Goal: Task Accomplishment & Management: Manage account settings

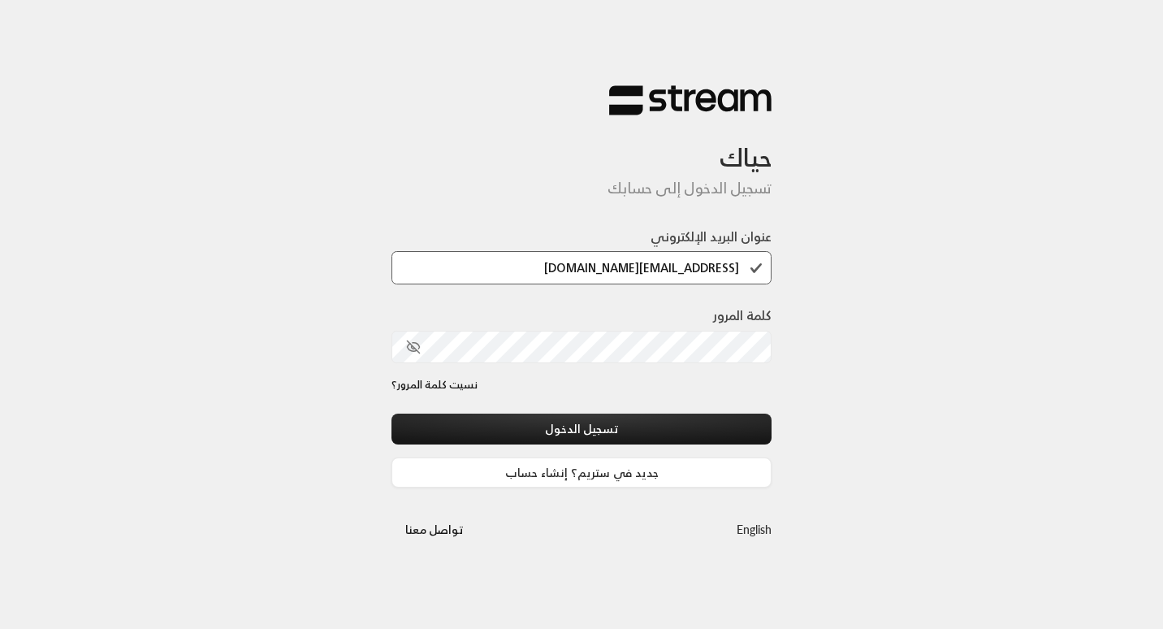
type input "[EMAIL_ADDRESS][DOMAIN_NAME]"
drag, startPoint x: 745, startPoint y: 269, endPoint x: 570, endPoint y: 276, distance: 174.8
click at [570, 276] on input "[EMAIL_ADDRESS][DOMAIN_NAME]" at bounding box center [582, 267] width 380 height 33
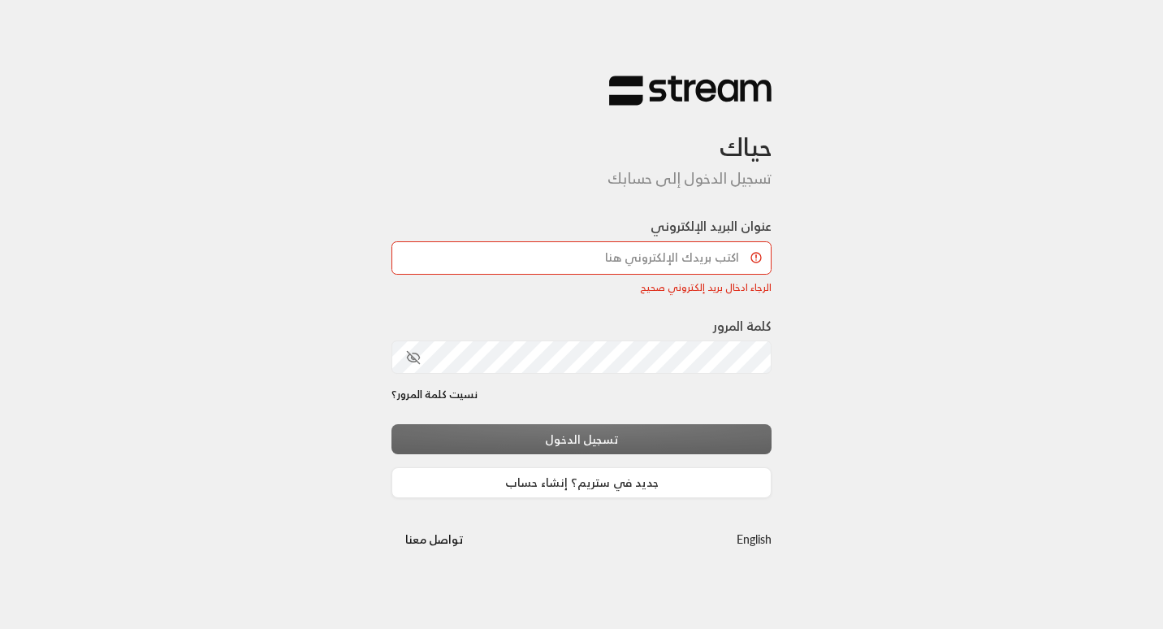
scroll to position [0, 0]
paste input "[EMAIL_ADDRESS][DOMAIN_NAME]"
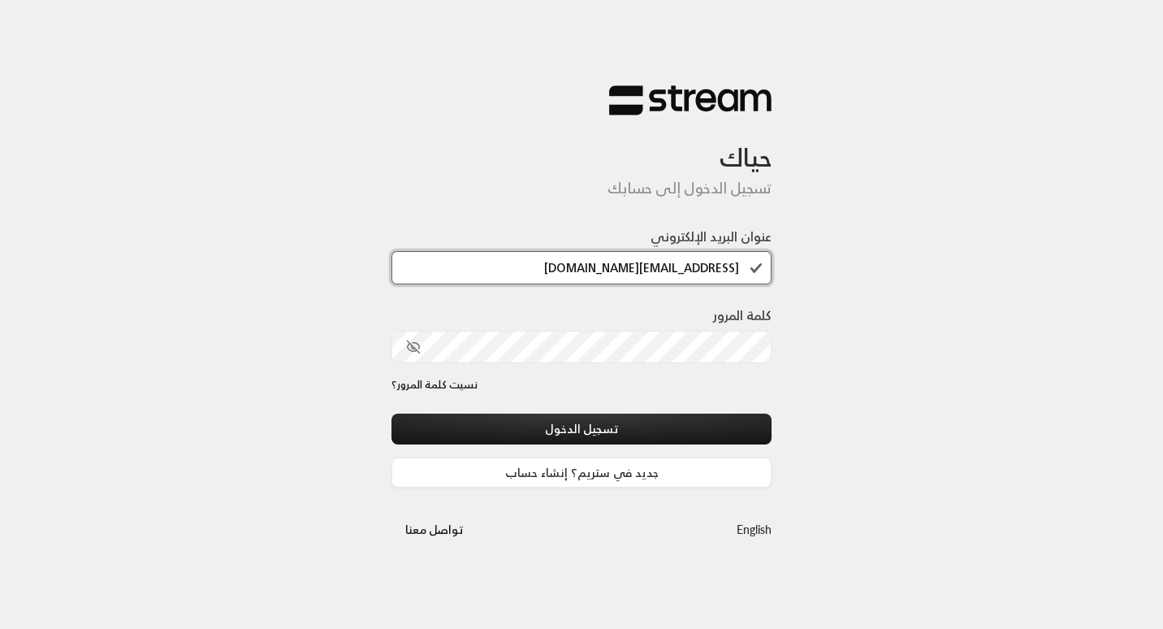
type input "[EMAIL_ADDRESS][DOMAIN_NAME]"
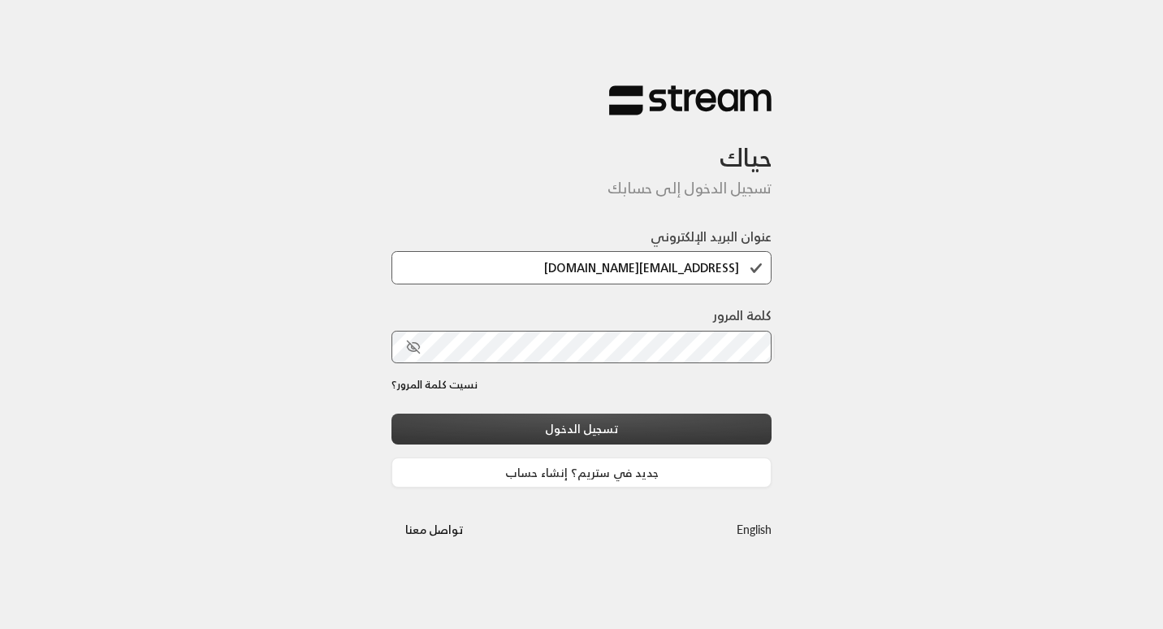
click at [765, 428] on button "تسجيل الدخول" at bounding box center [582, 429] width 380 height 30
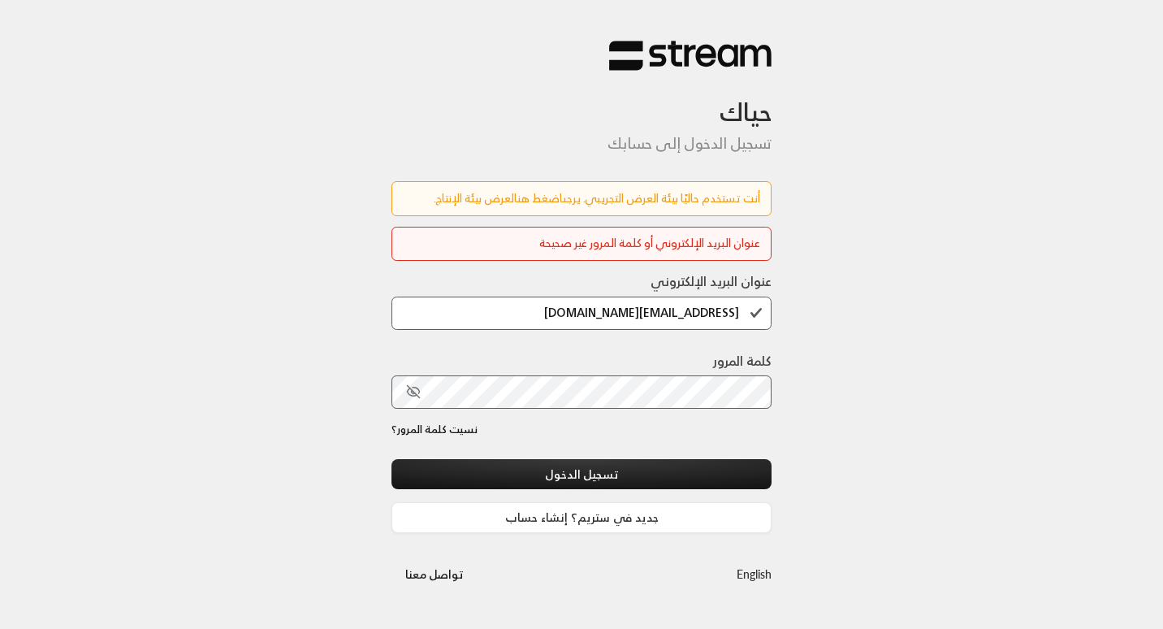
click at [514, 199] on link "اضغط هنا" at bounding box center [538, 198] width 49 height 20
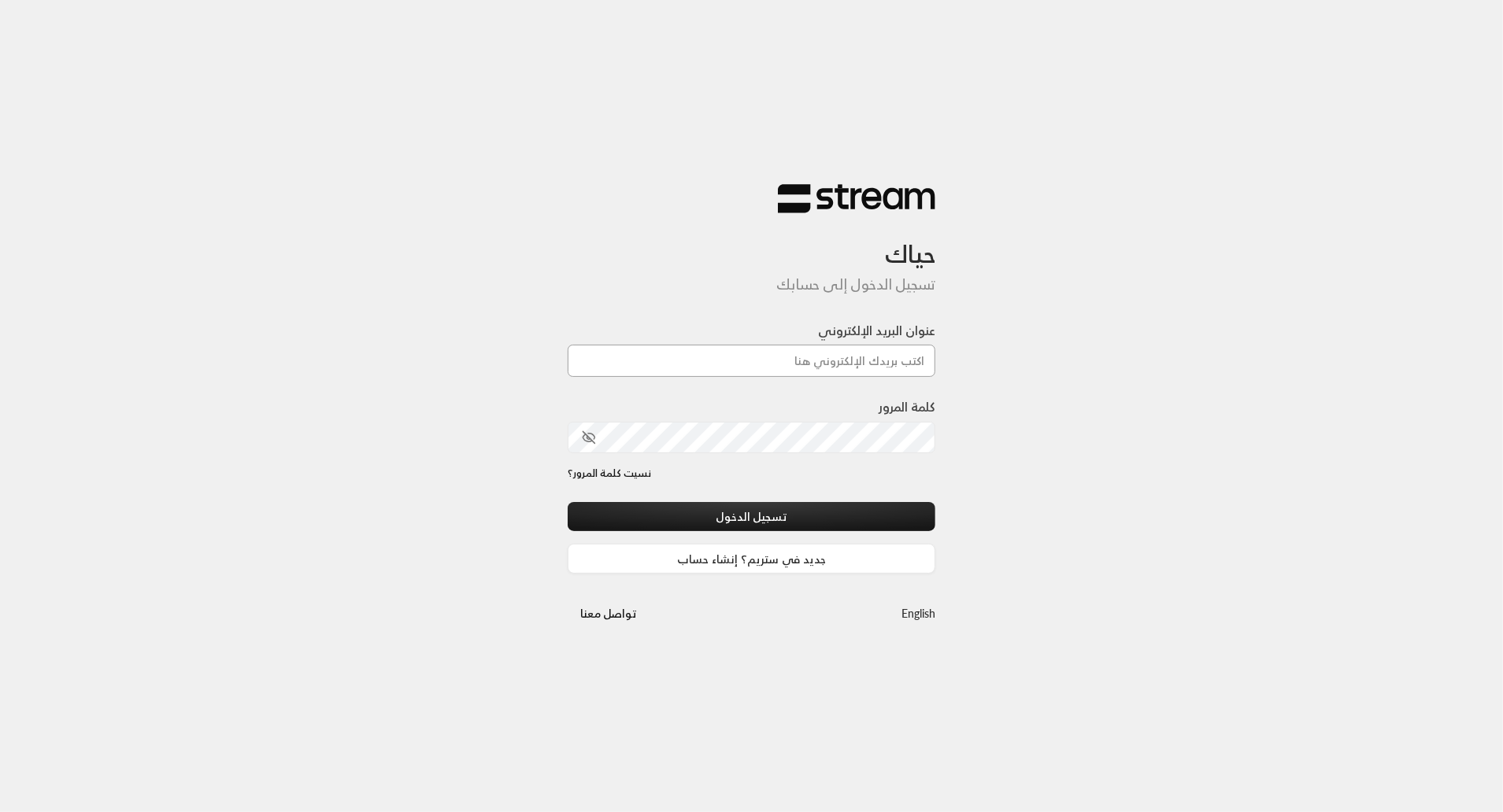
click at [766, 353] on input "عنوان البريد الإلكتروني" at bounding box center [752, 360] width 368 height 32
paste input "[EMAIL_ADDRESS][DOMAIN_NAME]"
type input "[EMAIL_ADDRESS][DOMAIN_NAME]"
click at [921, 515] on button "تسجيل الدخول" at bounding box center [752, 516] width 368 height 29
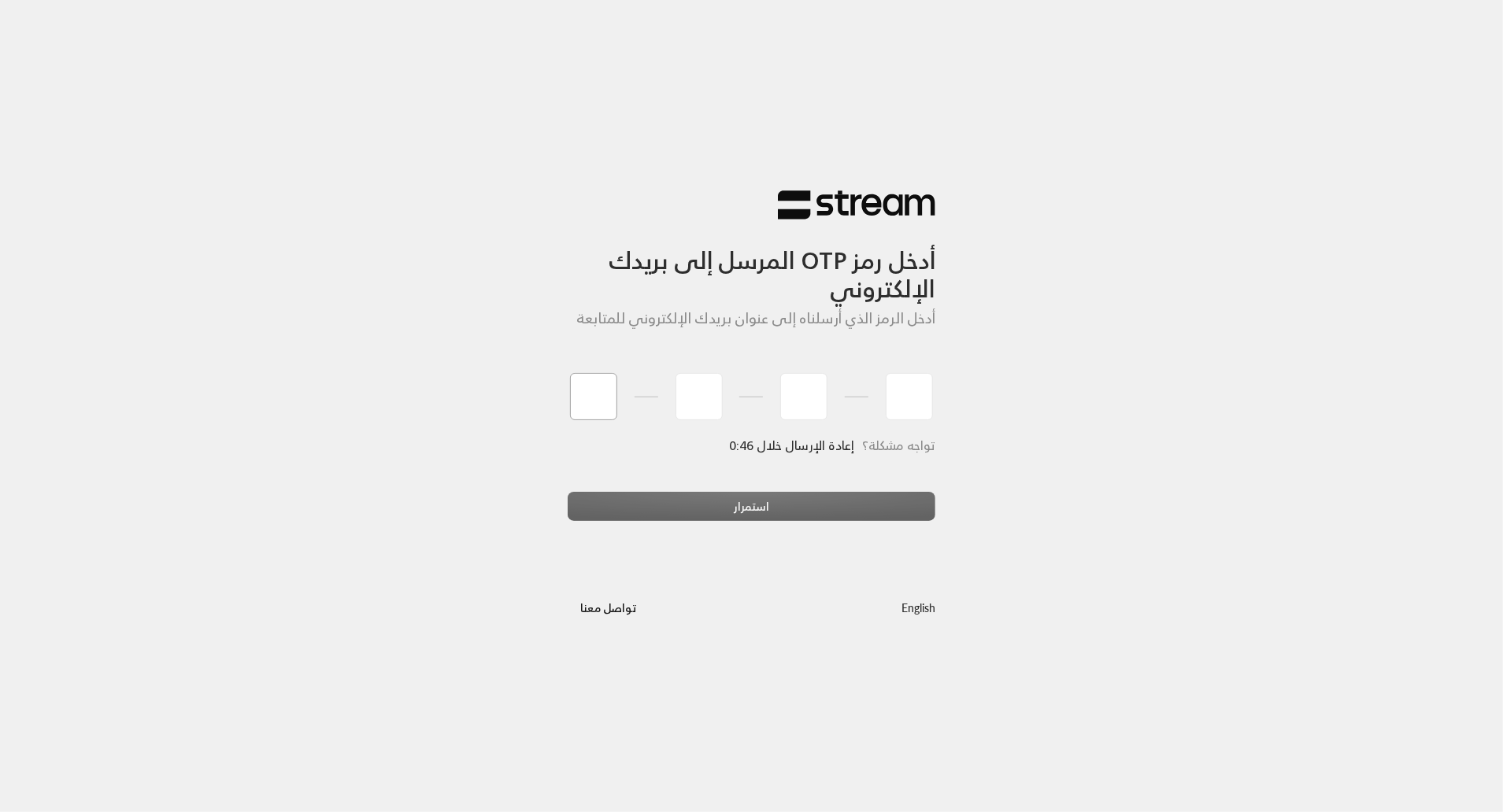
type input "6"
type input "5"
type input "8"
type input "5"
